Goal: Task Accomplishment & Management: Use online tool/utility

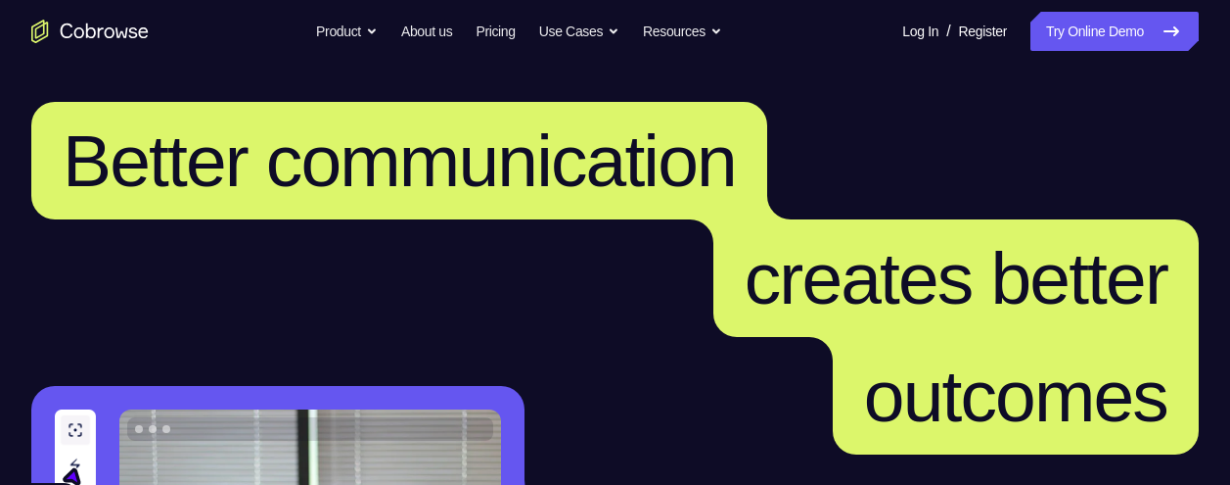
click at [1121, 35] on link "Try Online Demo" at bounding box center [1115, 31] width 168 height 39
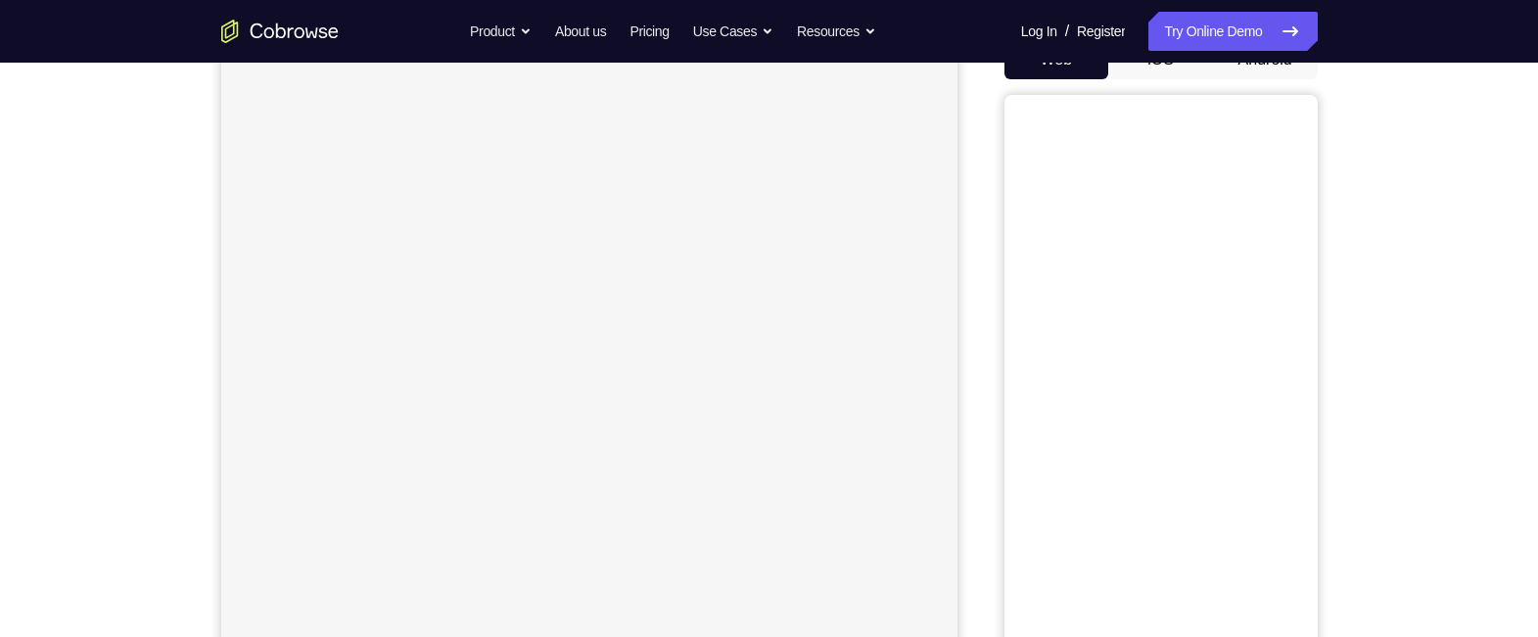
scroll to position [162, 0]
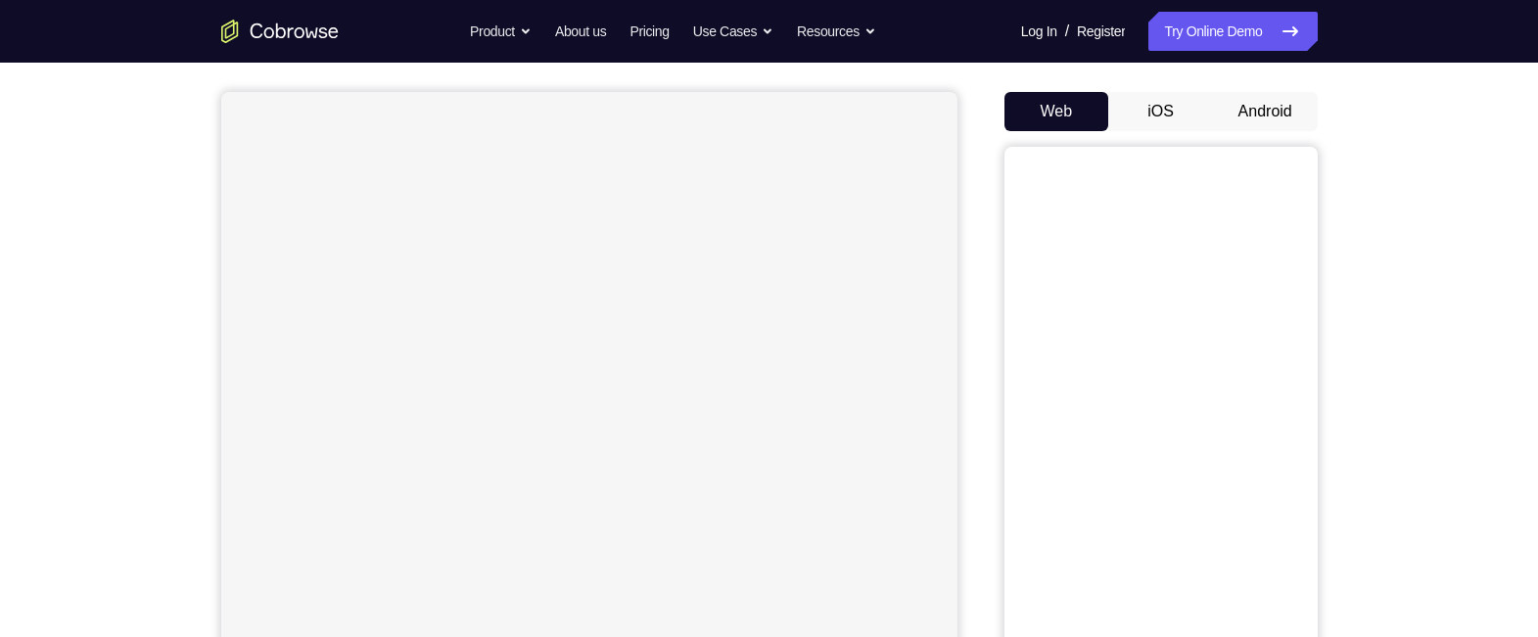
click at [1229, 121] on button "Android" at bounding box center [1265, 111] width 105 height 39
